Goal: Task Accomplishment & Management: Manage account settings

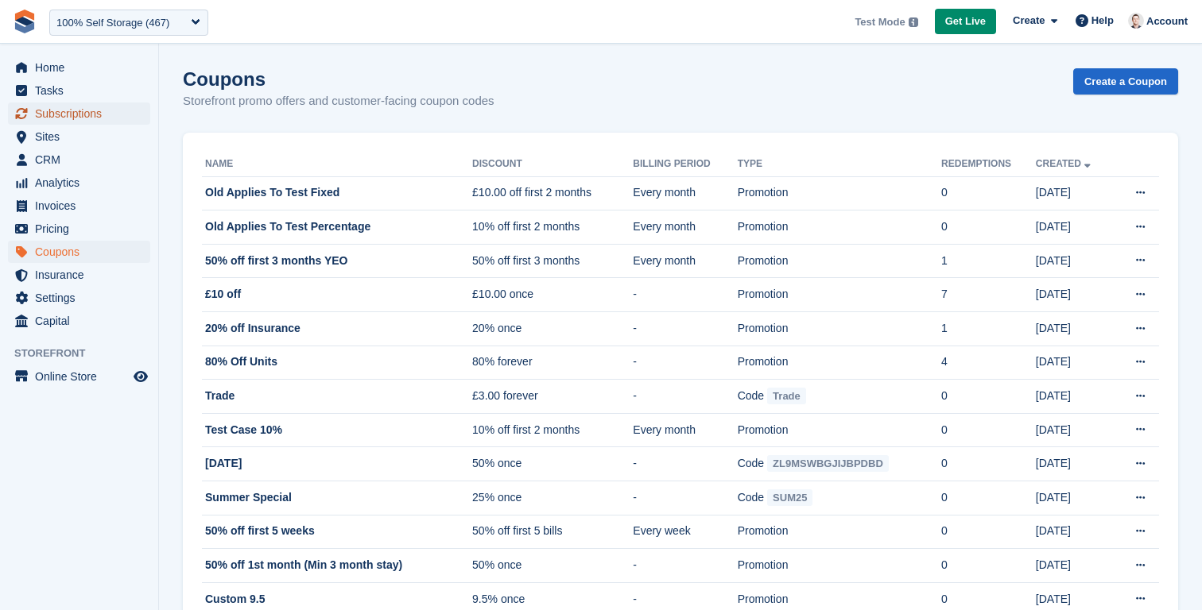
click at [48, 108] on span "Subscriptions" at bounding box center [82, 114] width 95 height 22
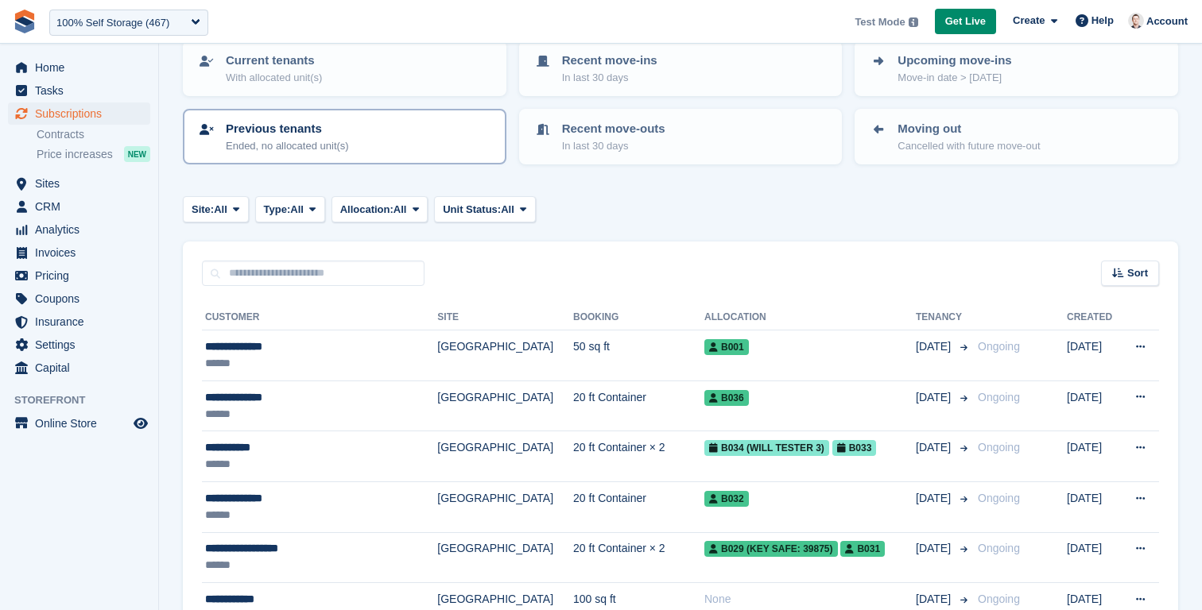
scroll to position [126, 0]
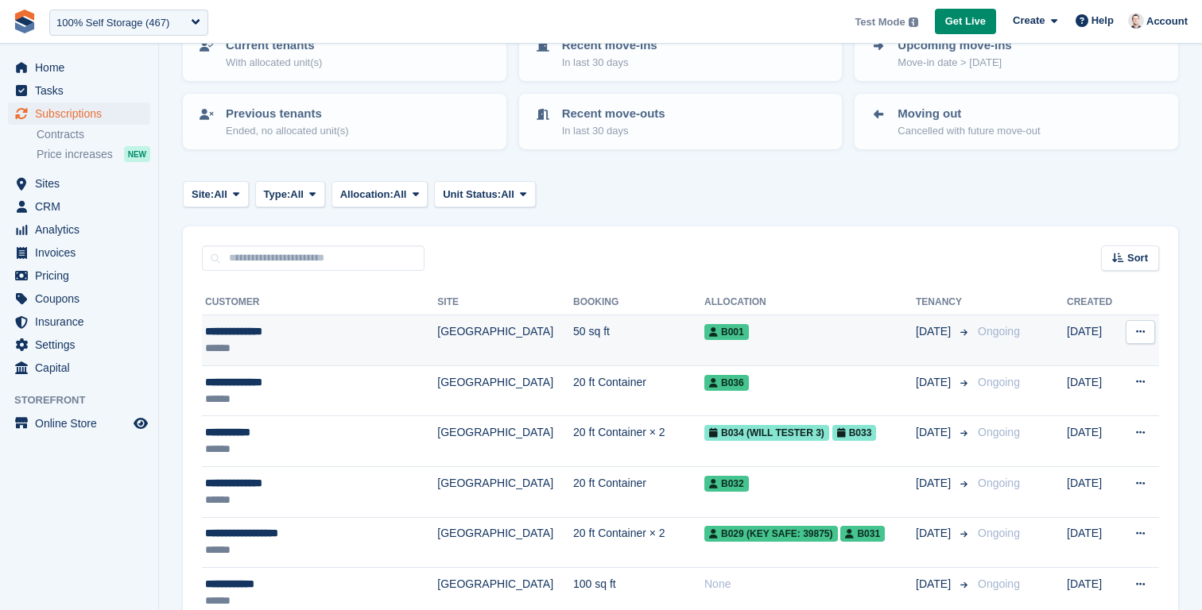
click at [344, 358] on td "**********" at bounding box center [319, 341] width 235 height 51
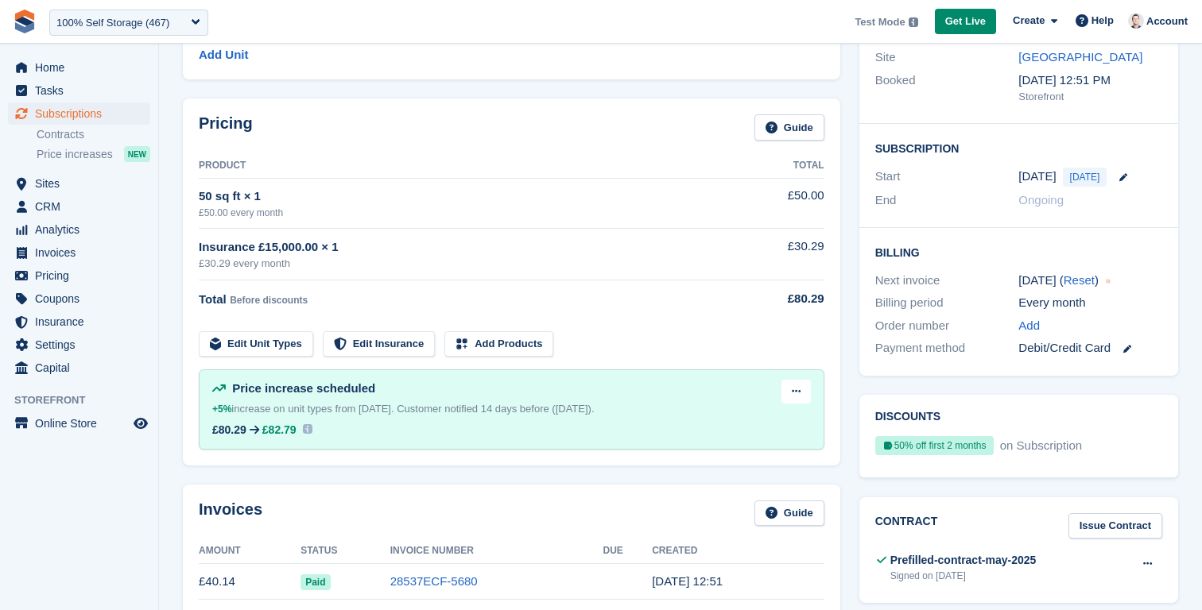
scroll to position [191, 0]
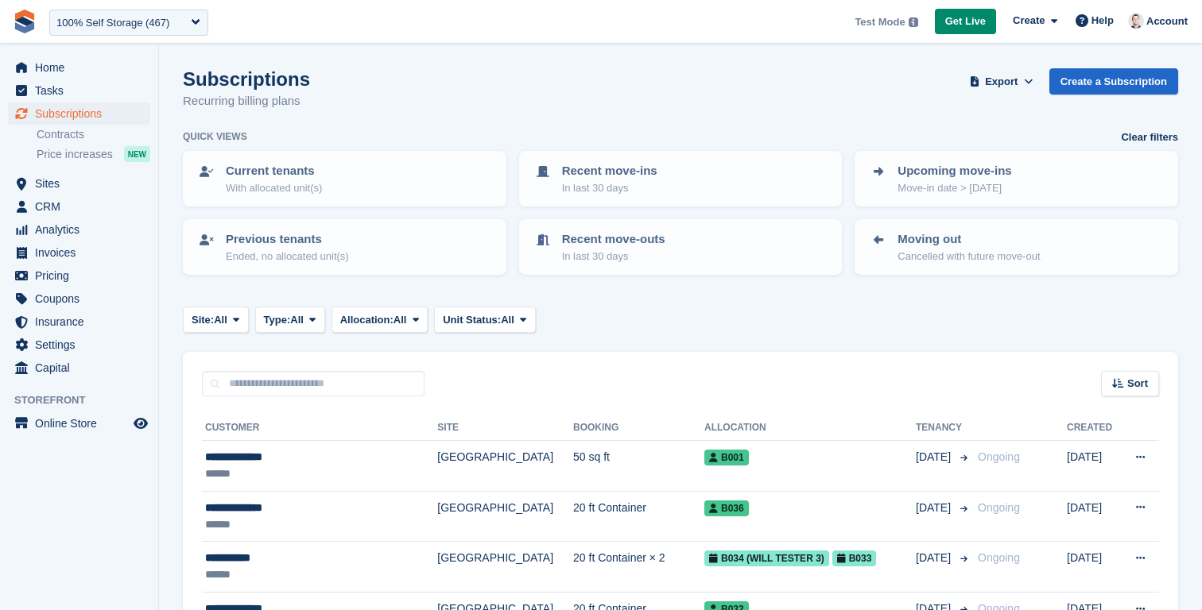
scroll to position [126, 0]
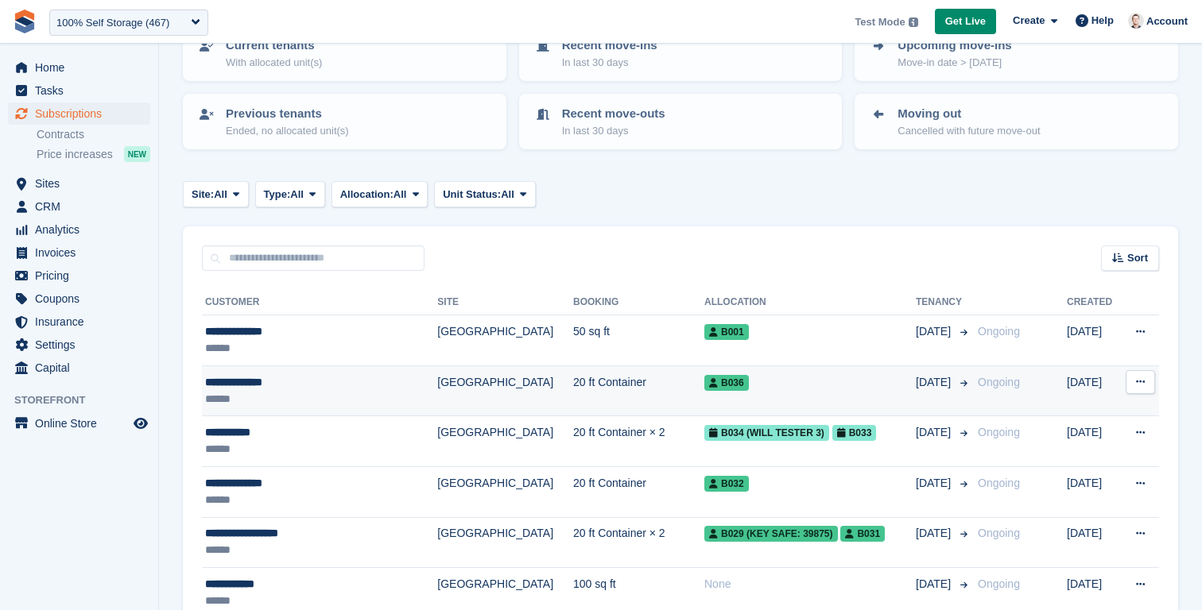
click at [339, 387] on div "**********" at bounding box center [304, 382] width 198 height 17
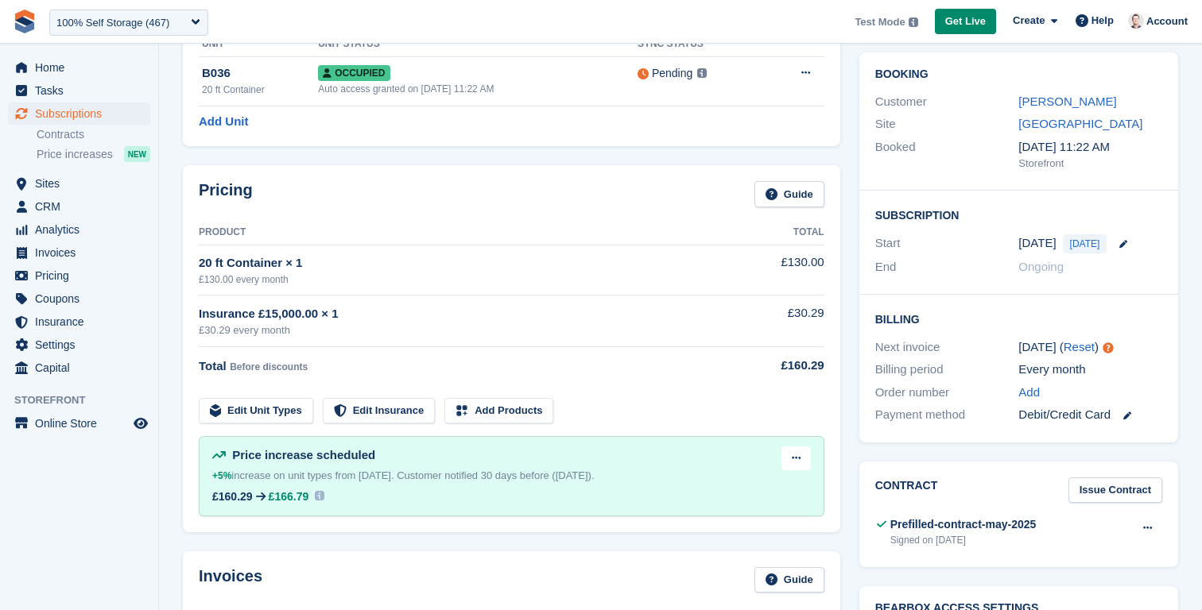
scroll to position [82, 0]
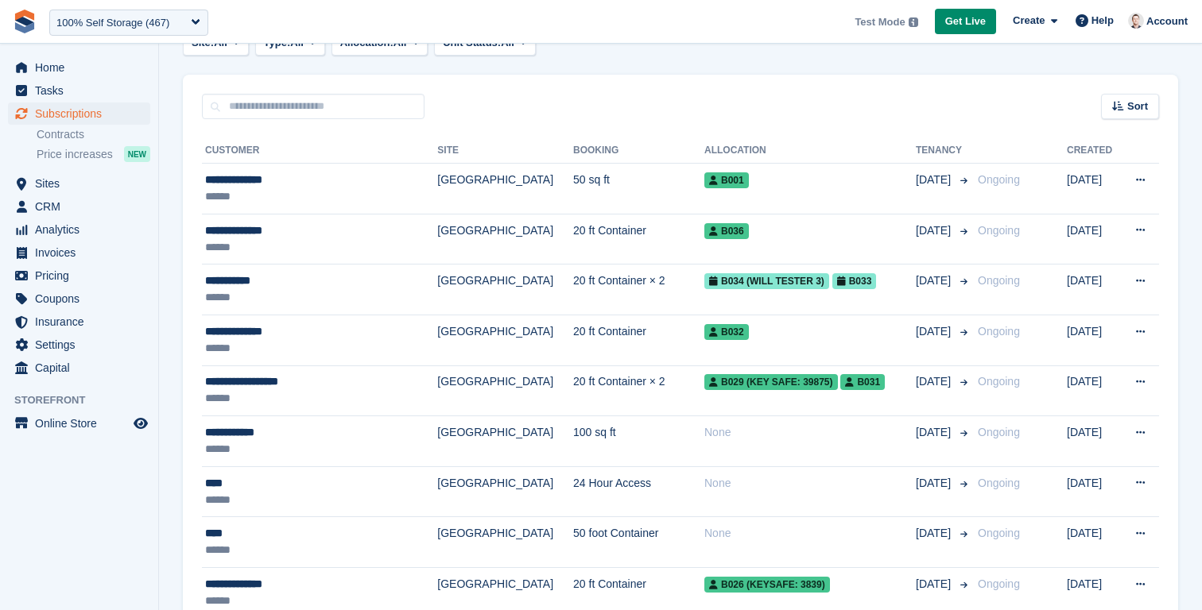
scroll to position [292, 0]
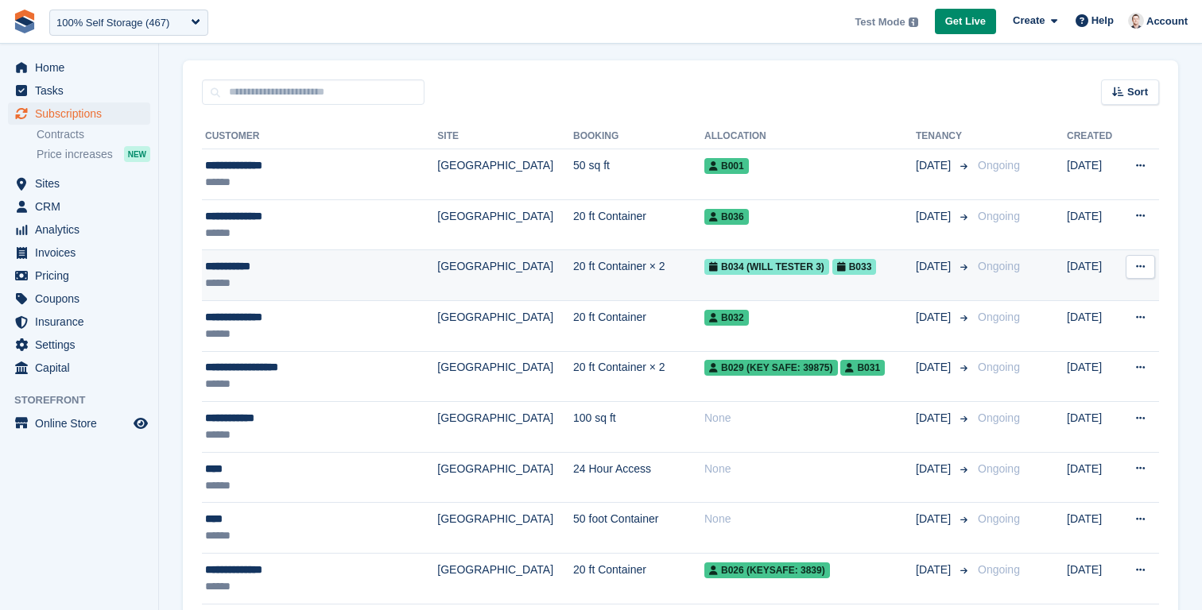
click at [340, 292] on td "**********" at bounding box center [319, 275] width 235 height 51
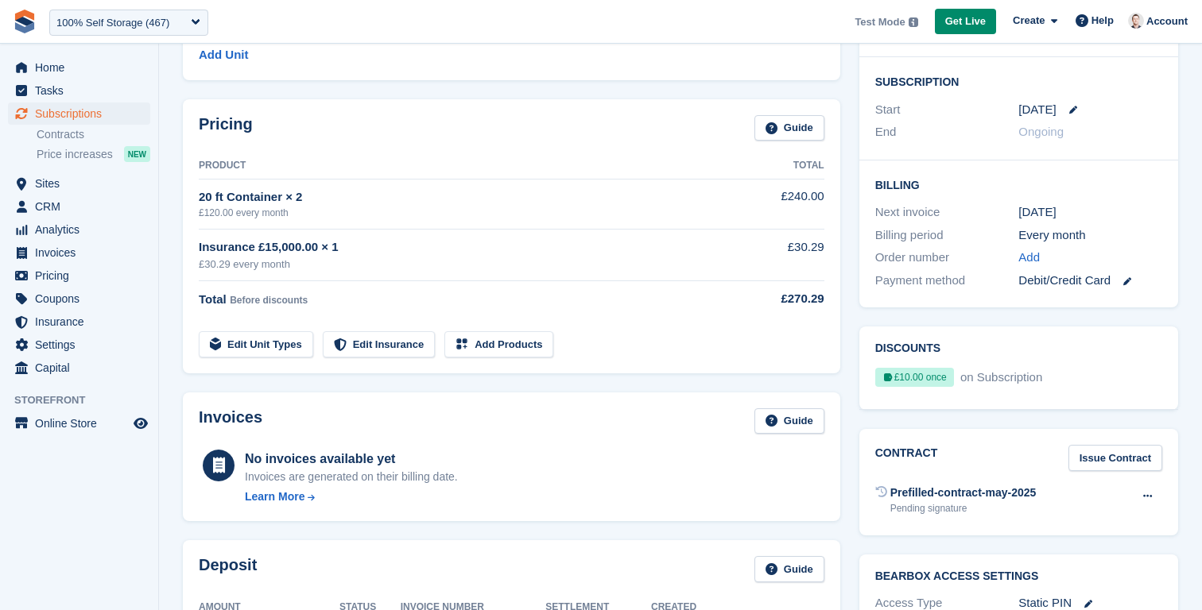
scroll to position [257, 0]
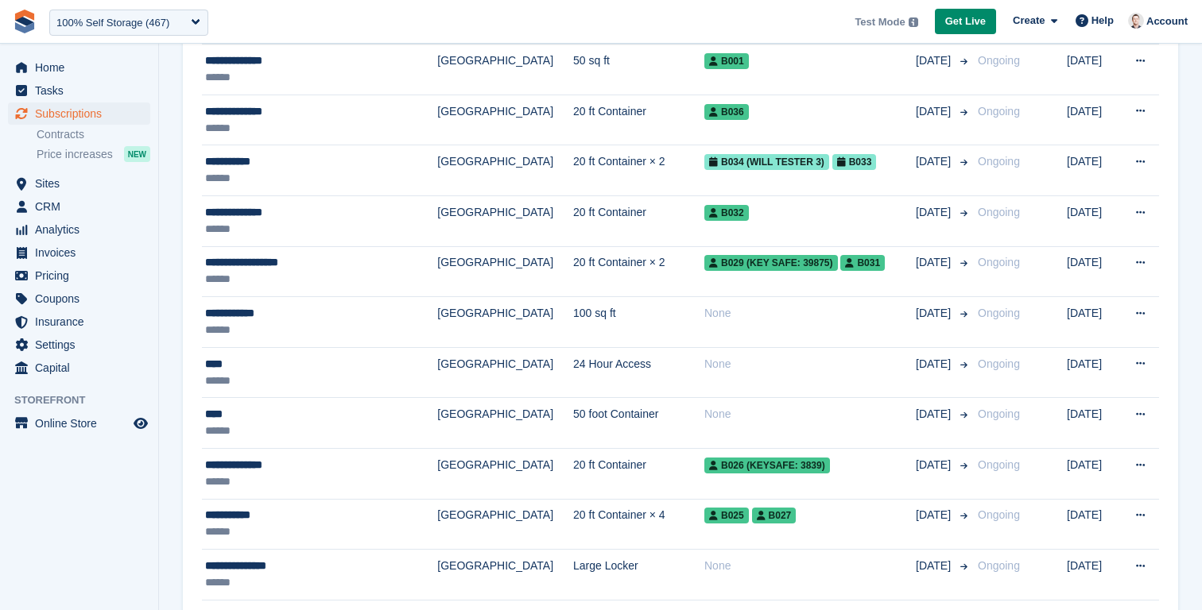
scroll to position [467, 0]
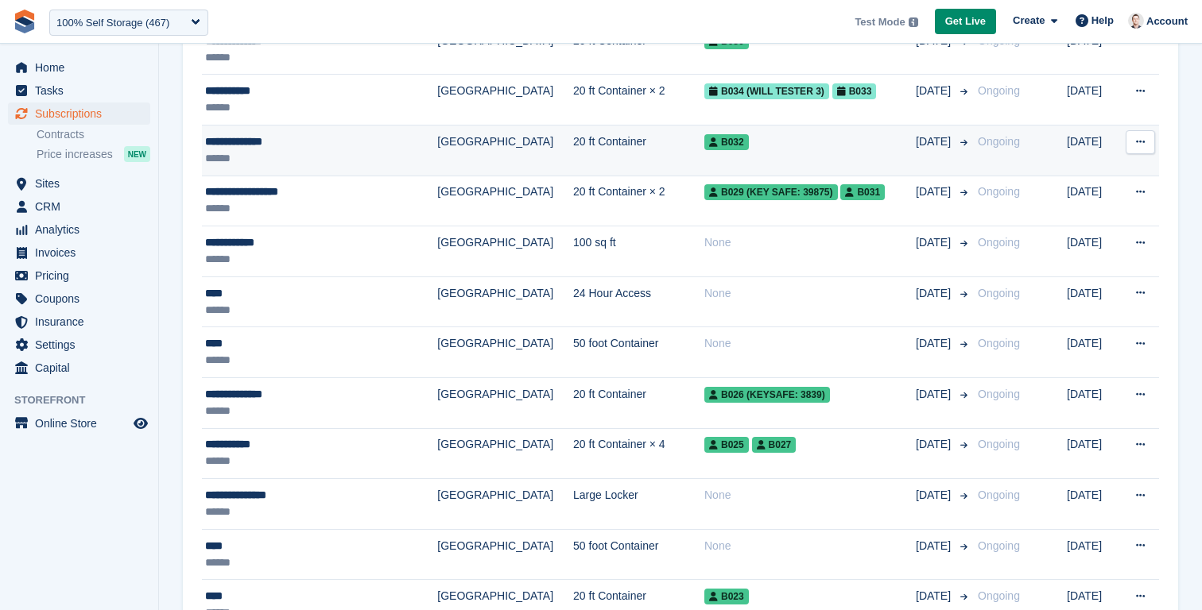
click at [308, 153] on div "******" at bounding box center [304, 158] width 198 height 17
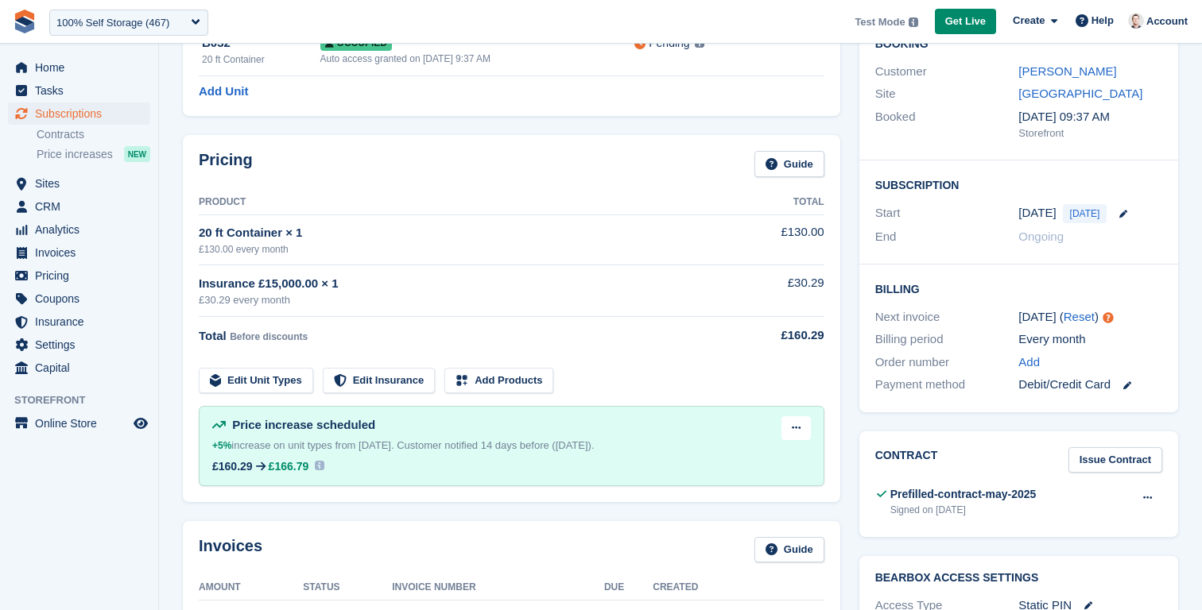
scroll to position [62, 0]
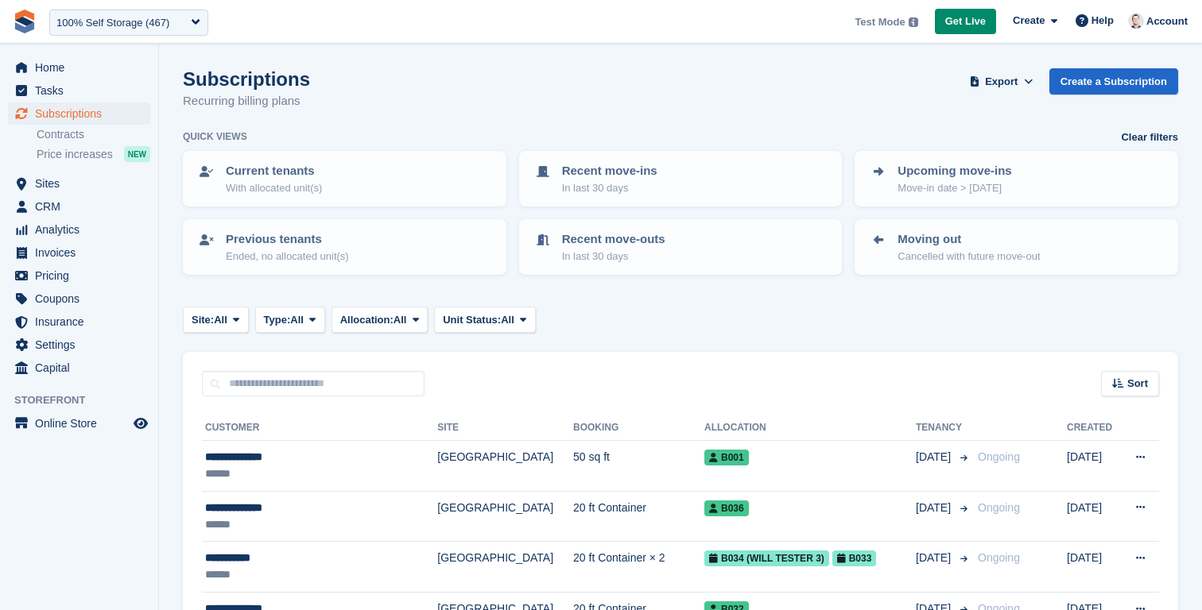
scroll to position [467, 0]
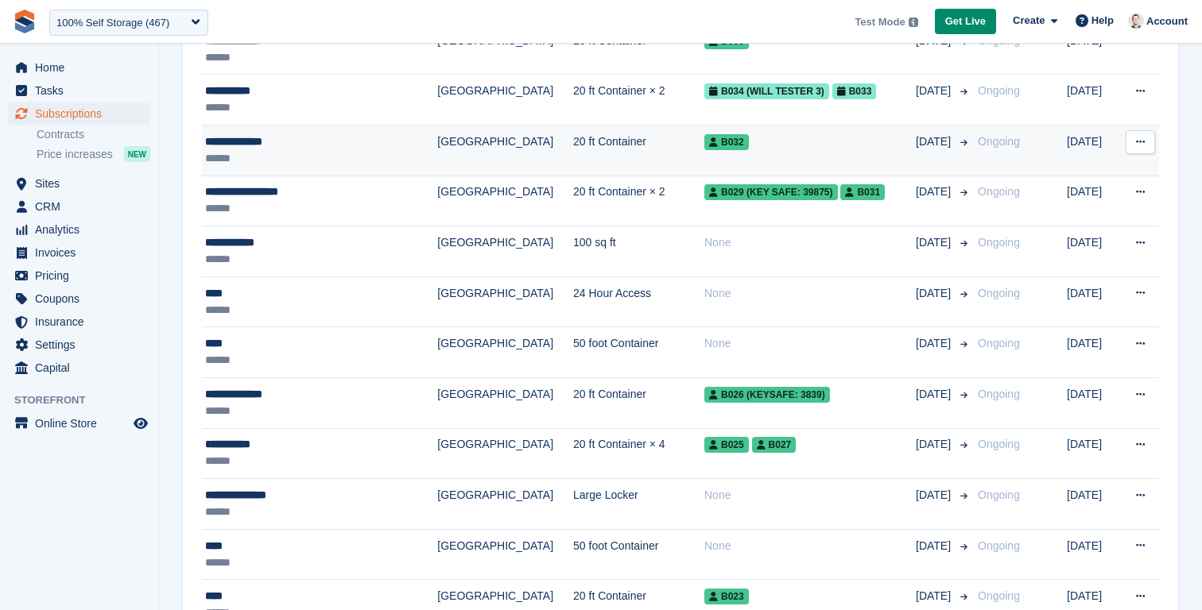
click at [298, 154] on div "******" at bounding box center [304, 158] width 198 height 17
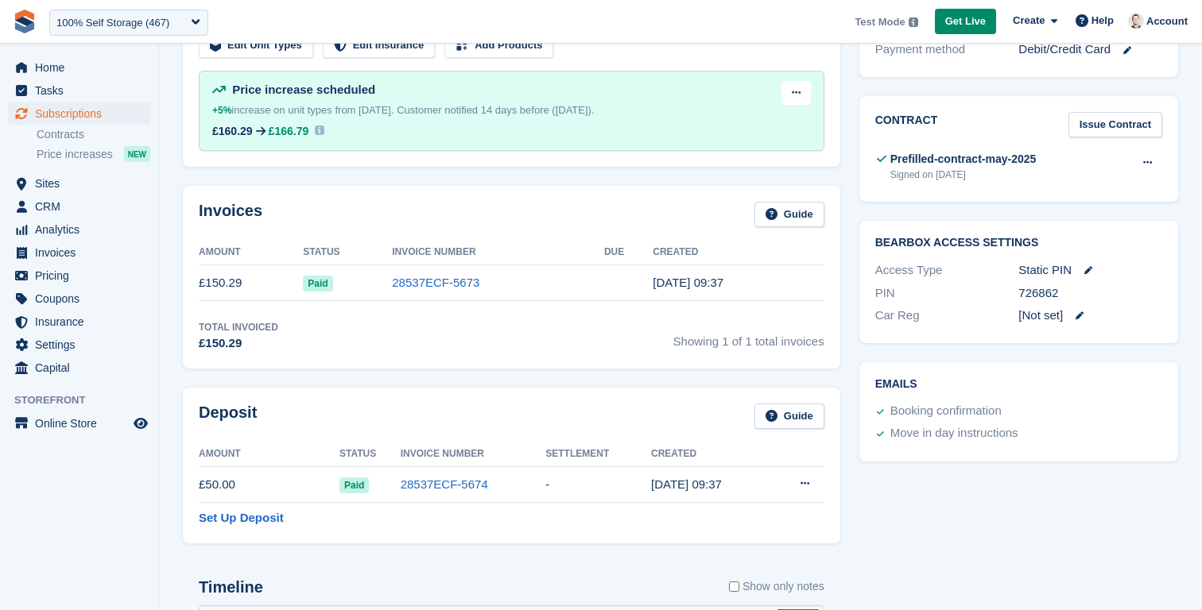
scroll to position [501, 0]
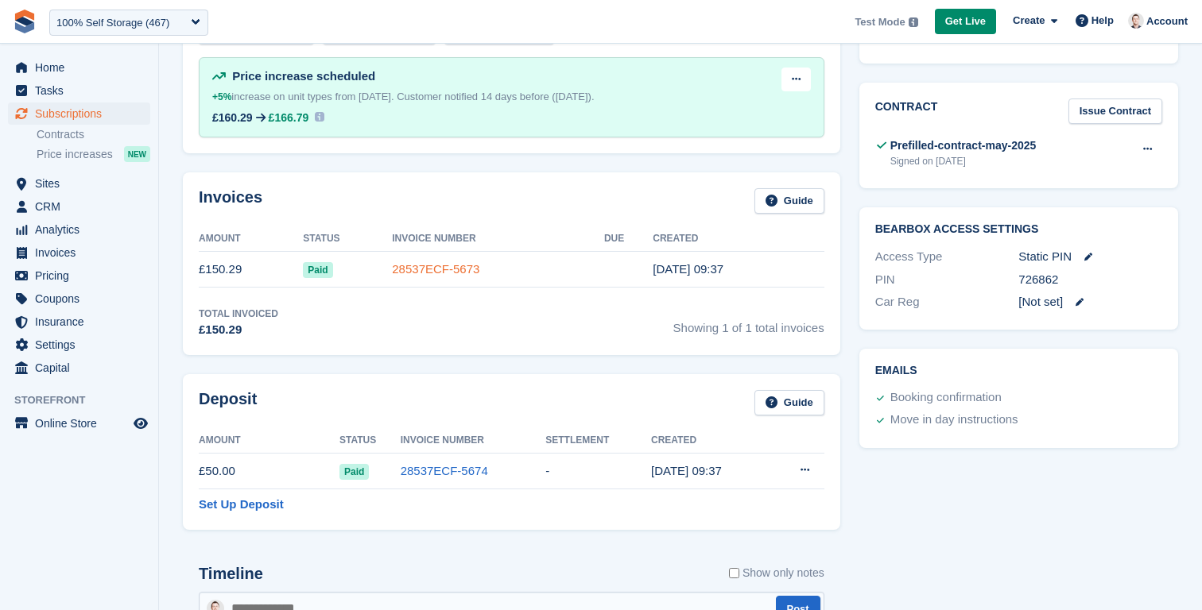
click at [440, 267] on link "28537ECF-5673" at bounding box center [435, 269] width 87 height 14
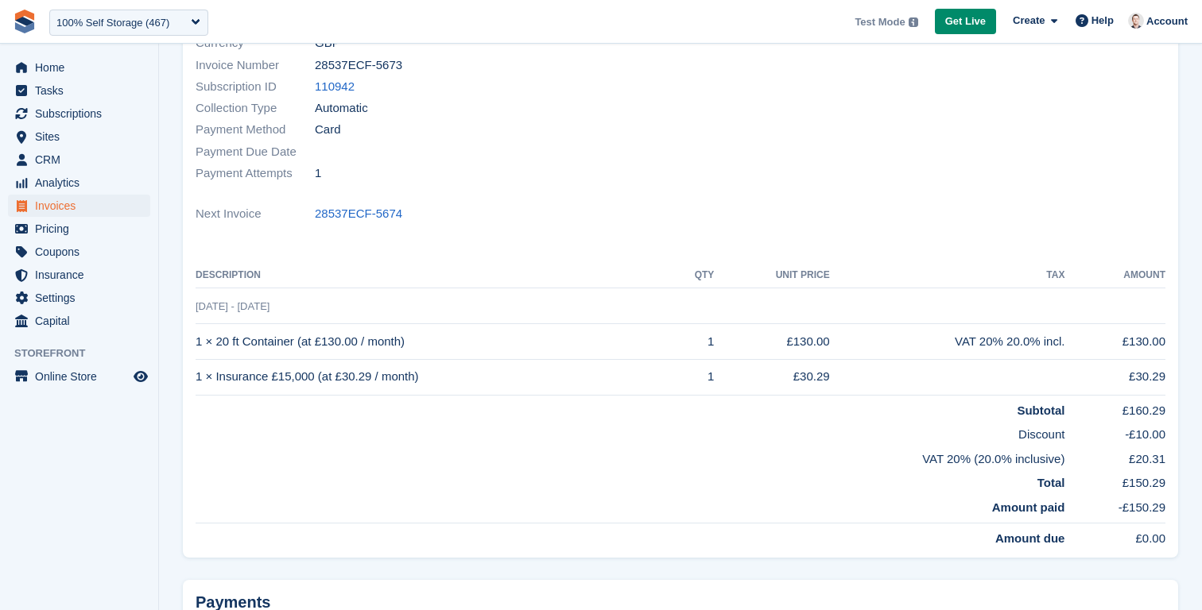
scroll to position [224, 0]
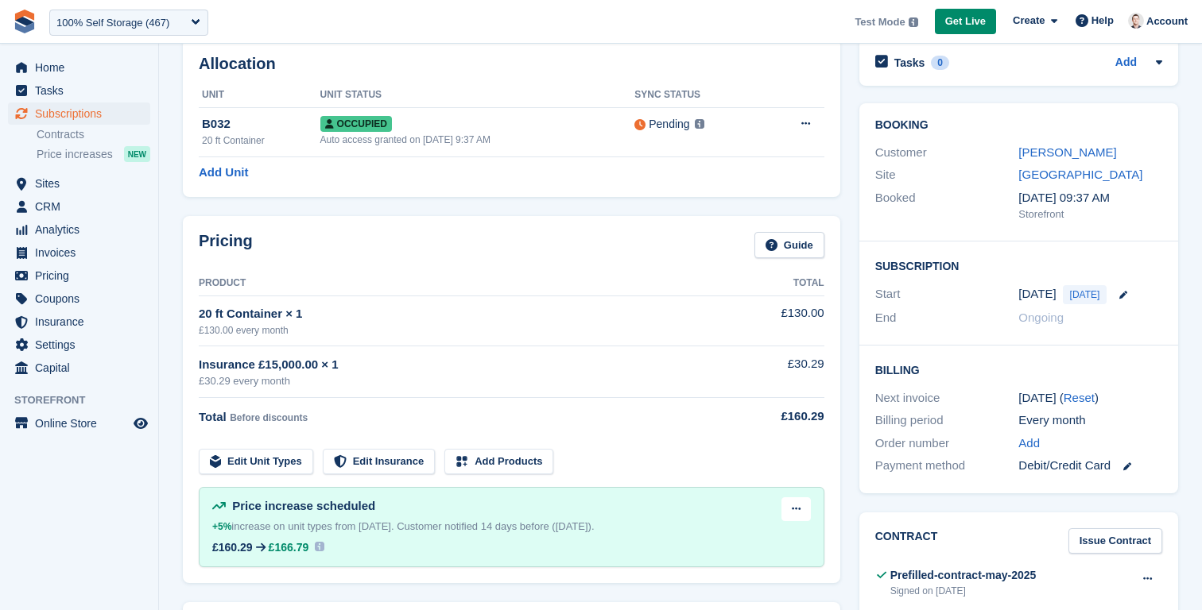
scroll to position [501, 0]
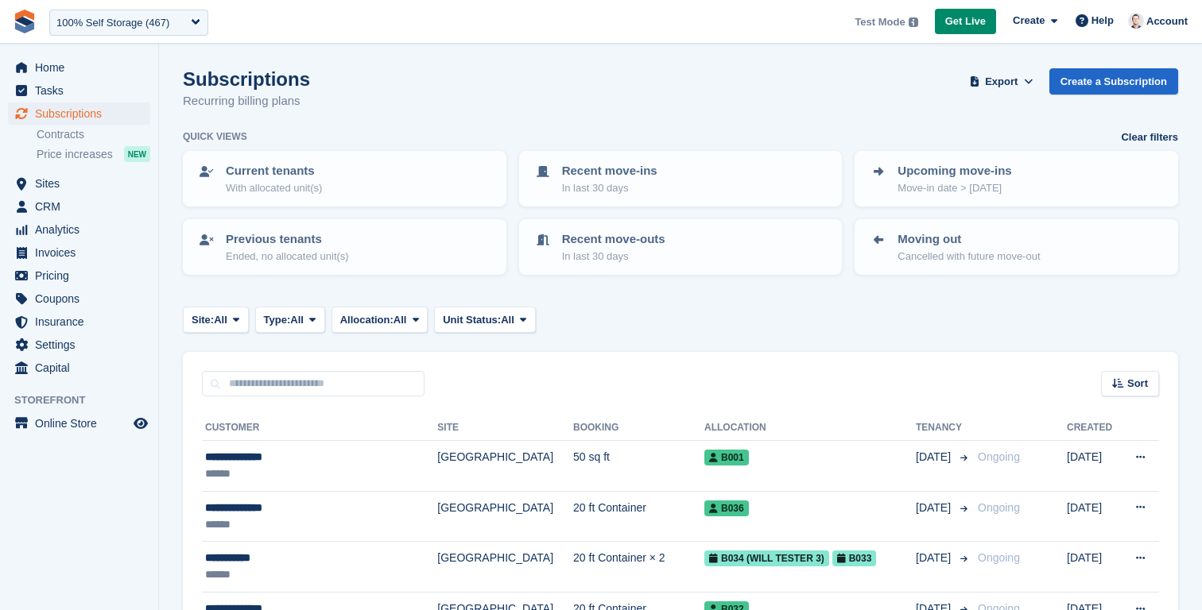
scroll to position [467, 0]
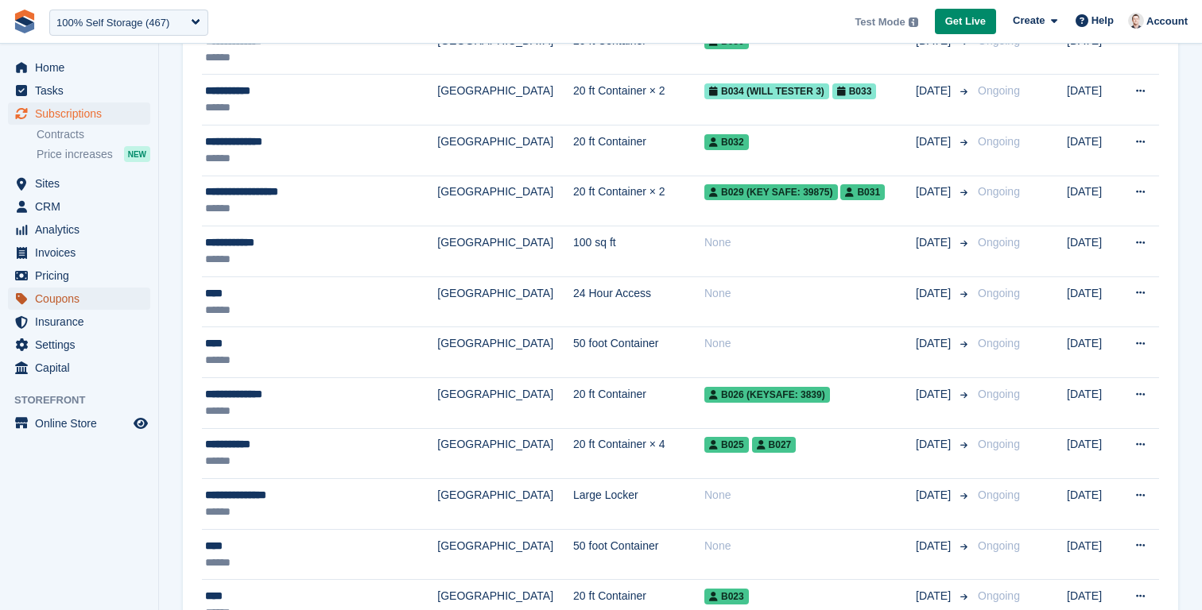
click at [63, 295] on span "Coupons" at bounding box center [82, 299] width 95 height 22
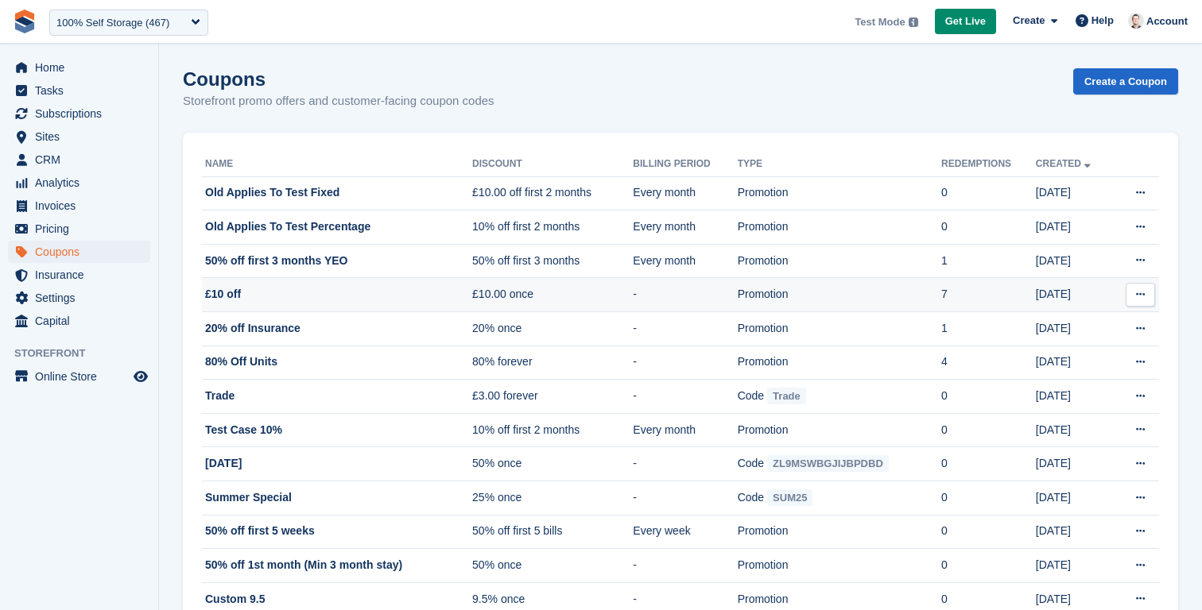
click at [258, 291] on td "£10 off" at bounding box center [337, 295] width 270 height 34
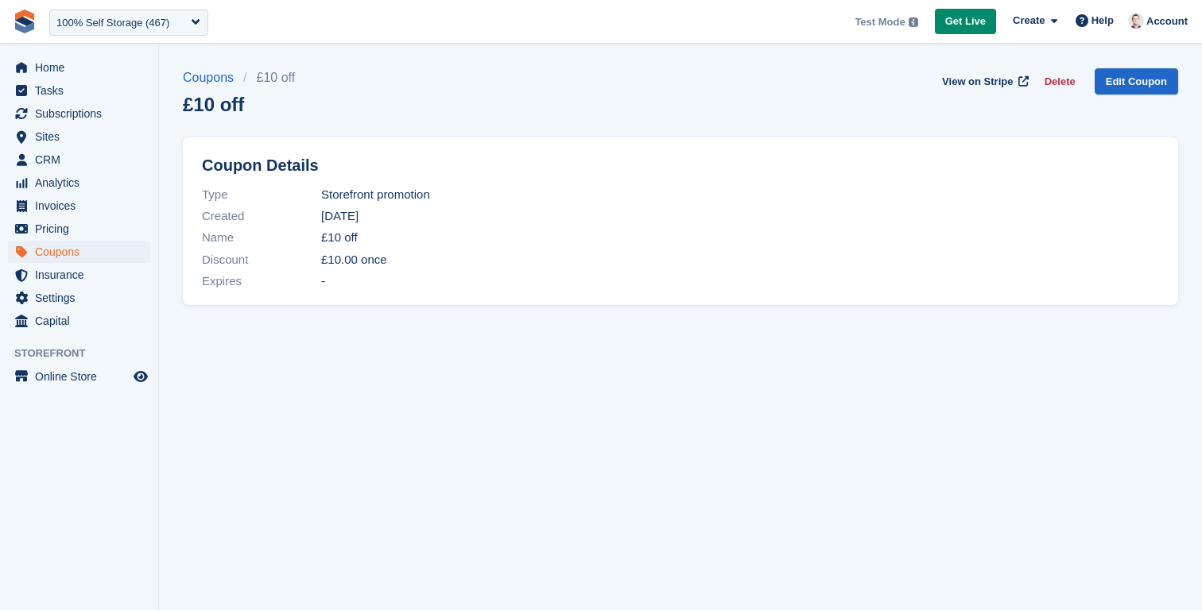
click at [1130, 65] on section "Coupons £10 off £10 off View on Stripe Delete Edit Coupon Coupon Details Type S…" at bounding box center [680, 305] width 1043 height 610
click at [1127, 76] on link "Edit Coupon" at bounding box center [1136, 81] width 83 height 26
click at [67, 107] on span "Subscriptions" at bounding box center [82, 114] width 95 height 22
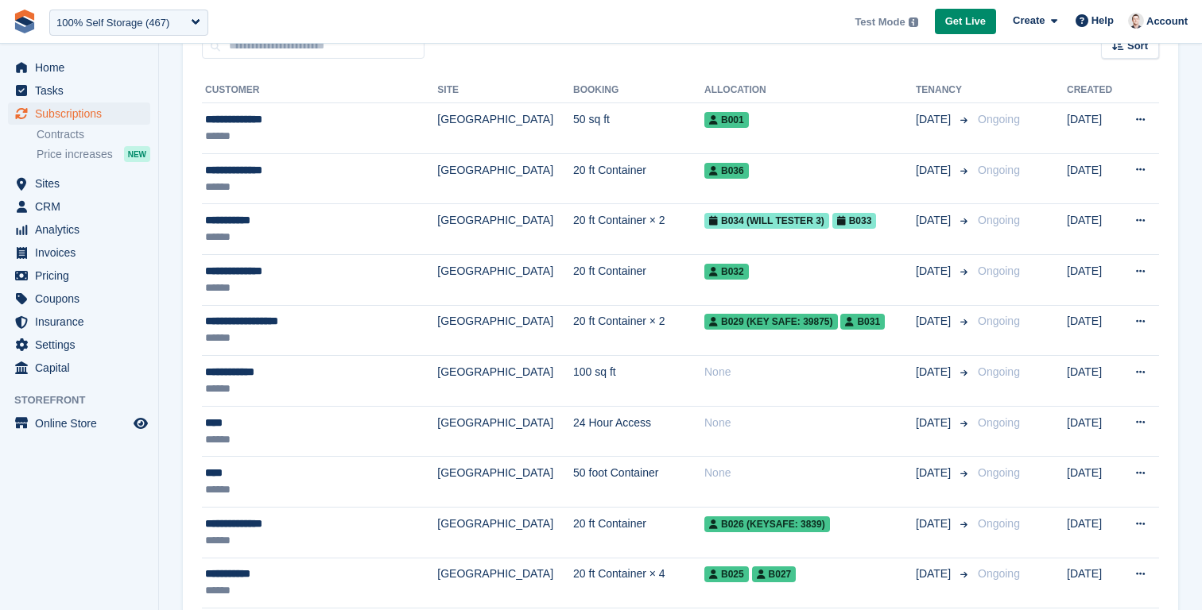
scroll to position [340, 0]
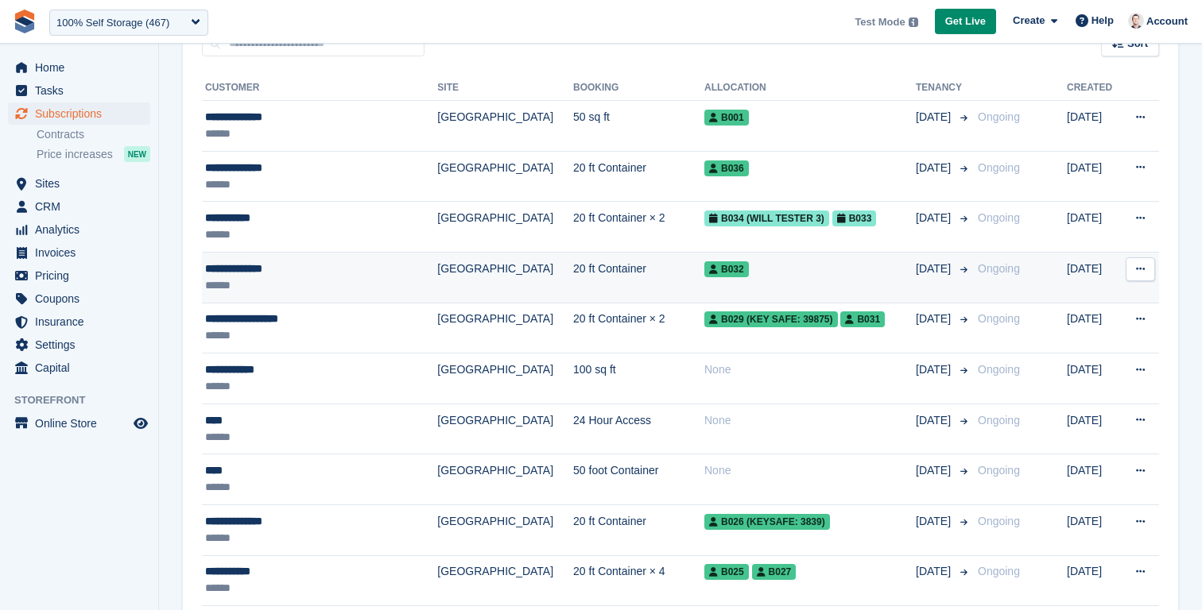
click at [812, 262] on div "B032" at bounding box center [809, 269] width 211 height 17
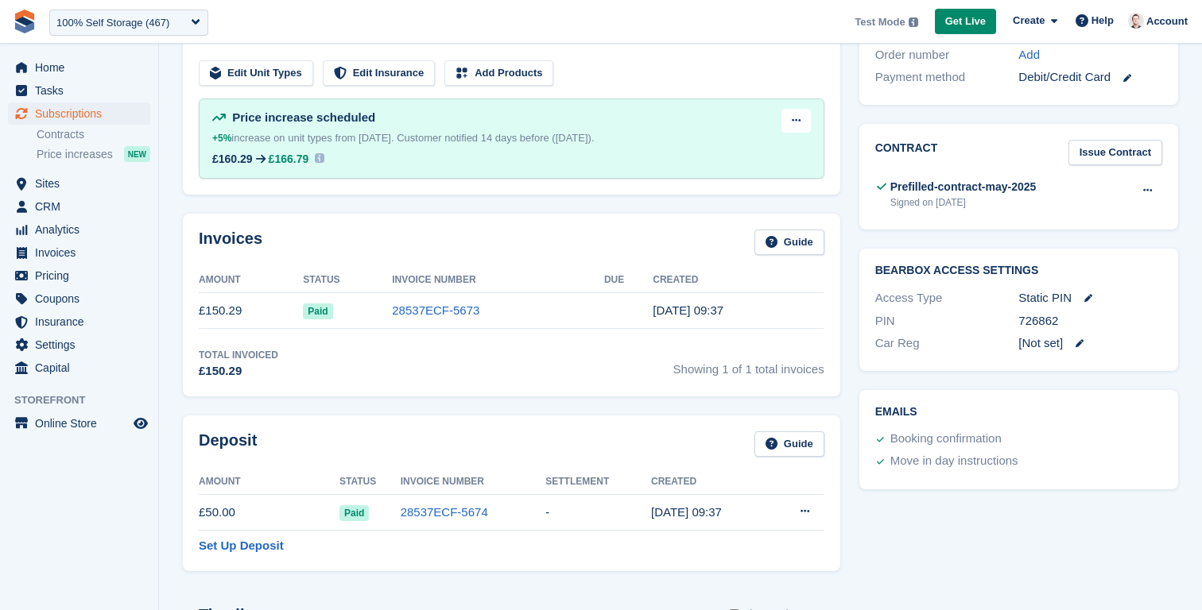
scroll to position [470, 0]
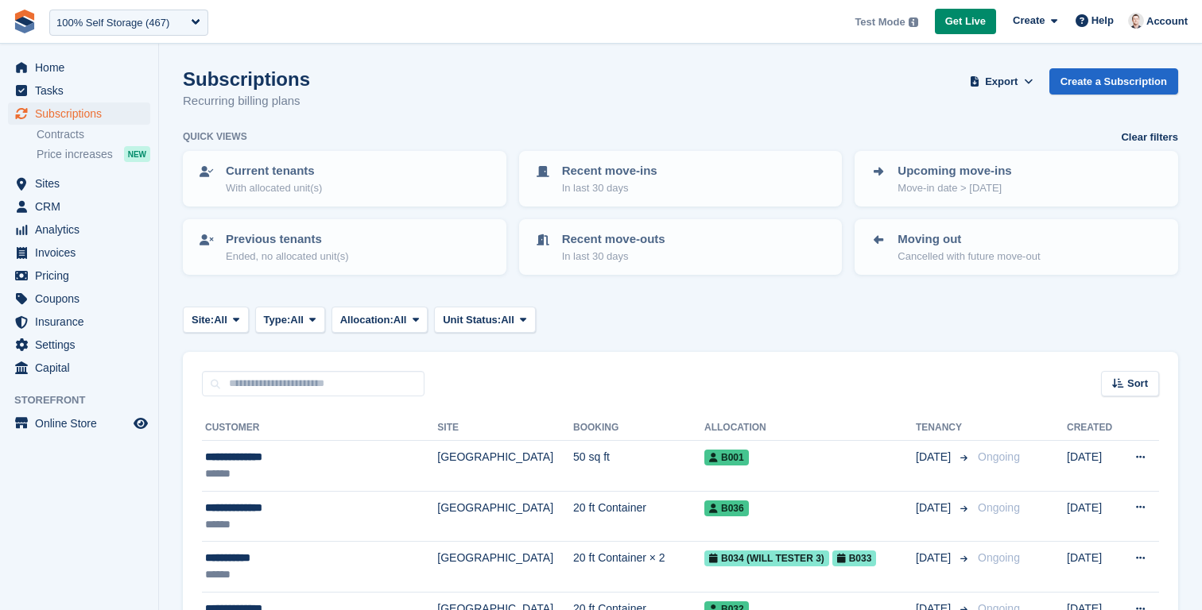
click at [49, 181] on span "Sites" at bounding box center [82, 183] width 95 height 22
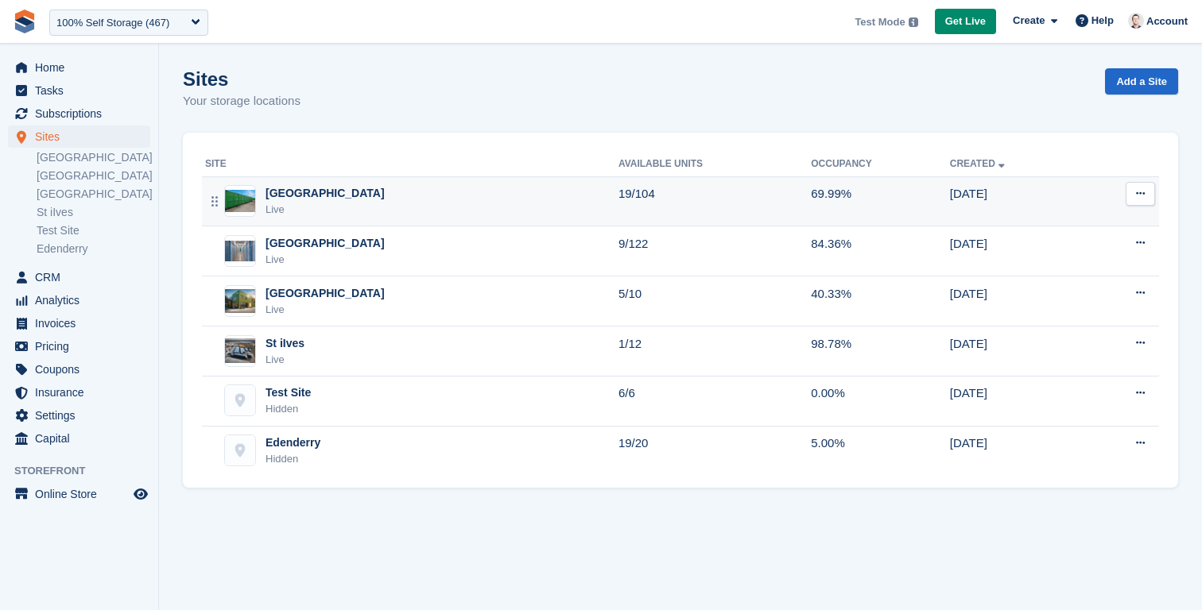
click at [302, 220] on td "Nottingham Live" at bounding box center [410, 201] width 417 height 50
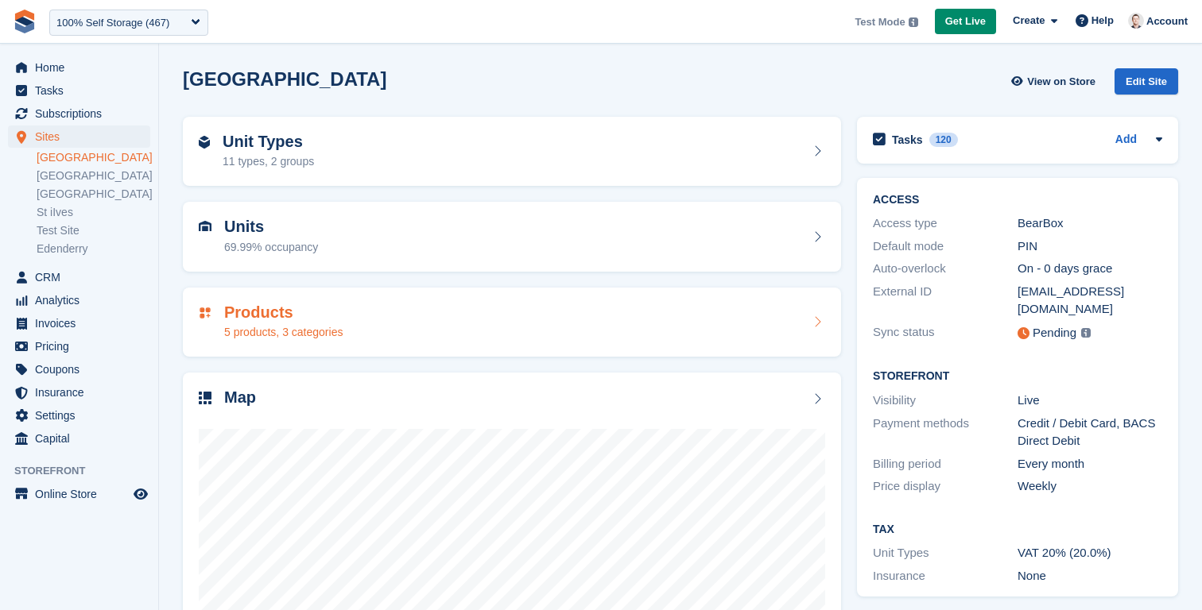
click at [339, 300] on div "Products 5 products, 3 categories" at bounding box center [512, 323] width 658 height 70
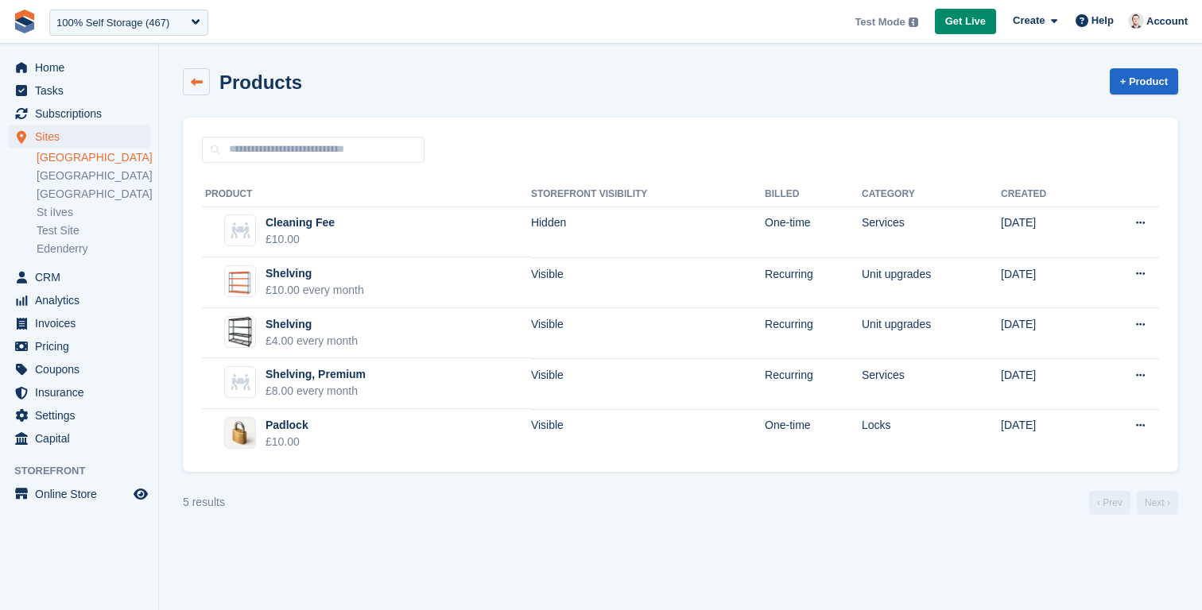
click at [199, 81] on icon at bounding box center [197, 82] width 12 height 12
click at [188, 79] on link at bounding box center [196, 81] width 27 height 27
